Goal: Information Seeking & Learning: Learn about a topic

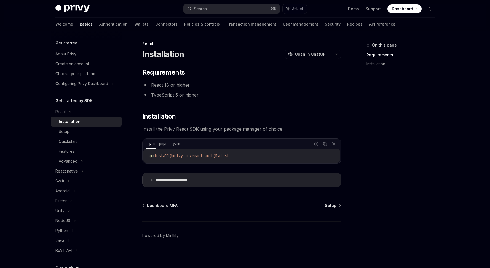
scroll to position [2, 0]
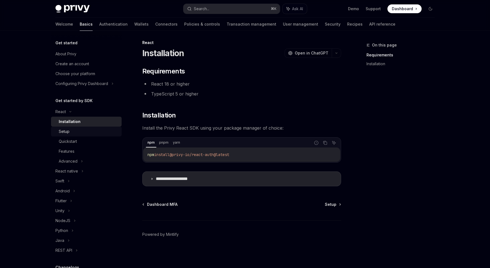
click at [88, 134] on div "Setup" at bounding box center [89, 131] width 60 height 7
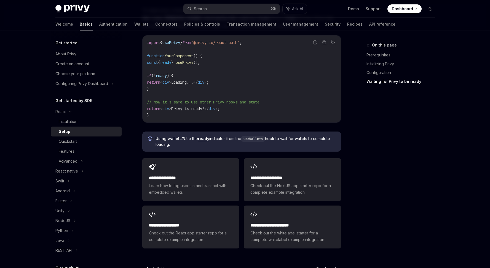
scroll to position [654, 0]
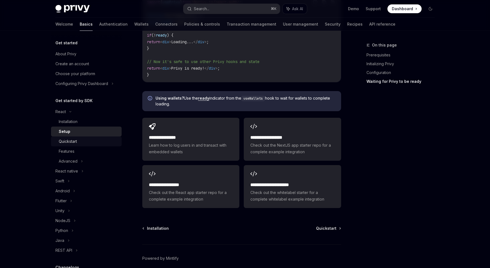
click at [60, 140] on div "Quickstart" at bounding box center [68, 141] width 18 height 7
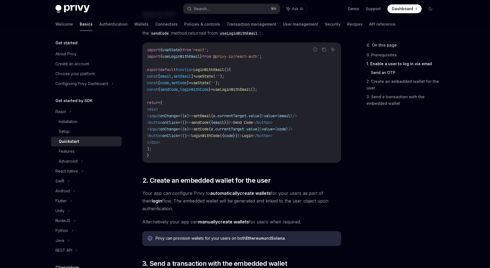
scroll to position [165, 0]
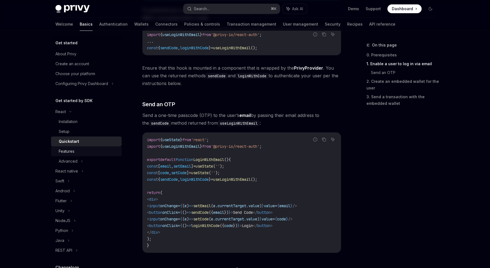
click at [69, 150] on div "Features" at bounding box center [67, 151] width 16 height 7
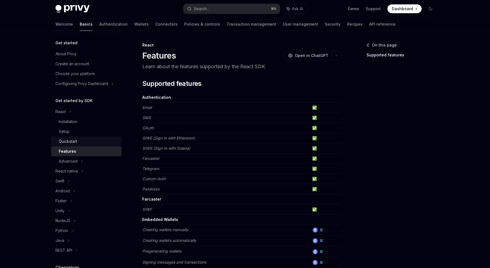
click at [70, 145] on link "Quickstart" at bounding box center [86, 142] width 71 height 10
type textarea "*"
